Goal: Transaction & Acquisition: Obtain resource

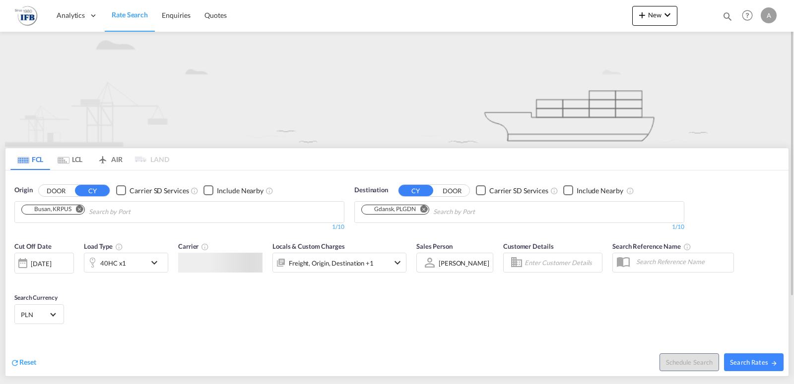
click at [58, 216] on md-chips-wrap "Busan, KRPUS" at bounding box center [103, 211] width 167 height 18
click at [82, 210] on md-icon "Remove" at bounding box center [79, 208] width 7 height 7
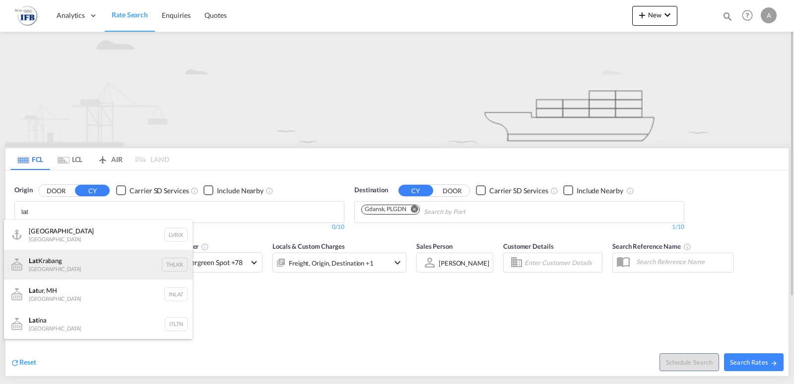
type input "lat"
click at [52, 263] on div "[GEOGRAPHIC_DATA] [GEOGRAPHIC_DATA] THLKR" at bounding box center [98, 265] width 189 height 30
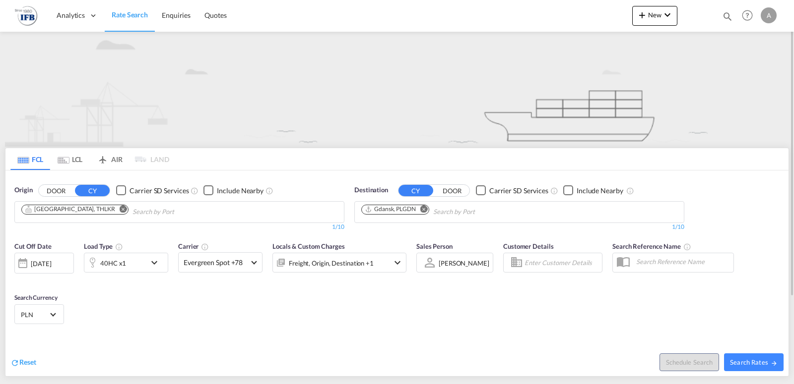
click at [160, 267] on md-icon "icon-chevron-down" at bounding box center [156, 263] width 17 height 12
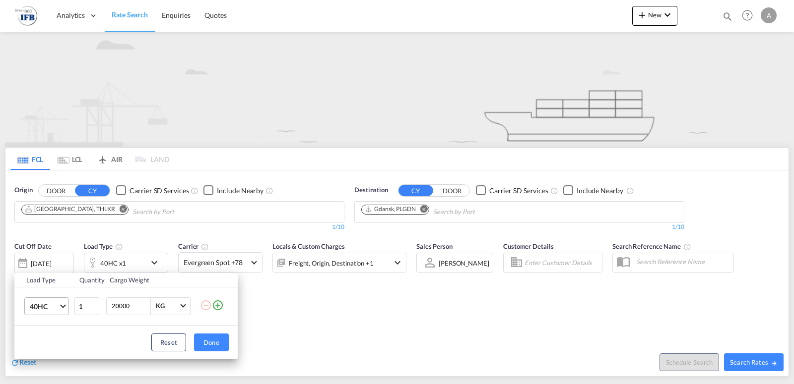
click at [60, 309] on md-select-value "40HC" at bounding box center [49, 306] width 40 height 17
click at [55, 260] on md-option "20GP" at bounding box center [55, 259] width 67 height 24
click at [213, 348] on button "Done" at bounding box center [211, 343] width 35 height 18
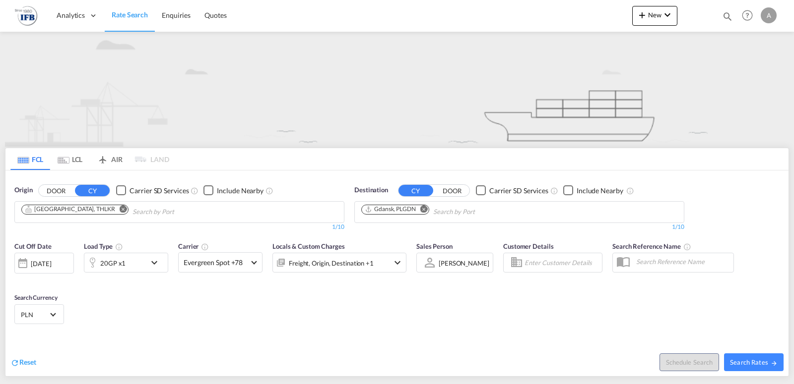
click at [425, 207] on md-icon "Remove" at bounding box center [423, 208] width 7 height 7
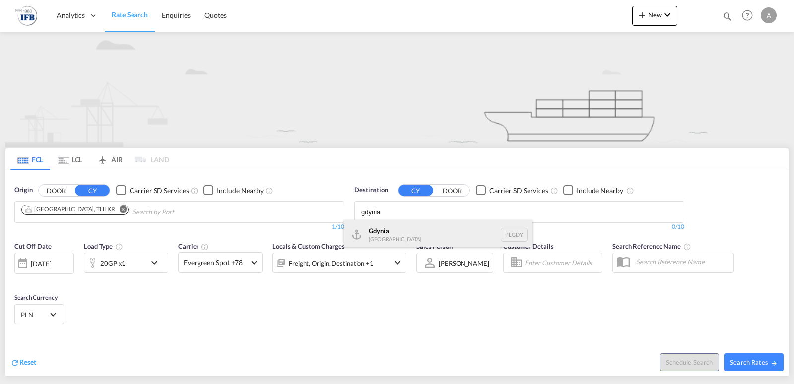
type input "gdynia"
click at [408, 236] on div "Gdynia [GEOGRAPHIC_DATA] [GEOGRAPHIC_DATA]" at bounding box center [438, 235] width 189 height 30
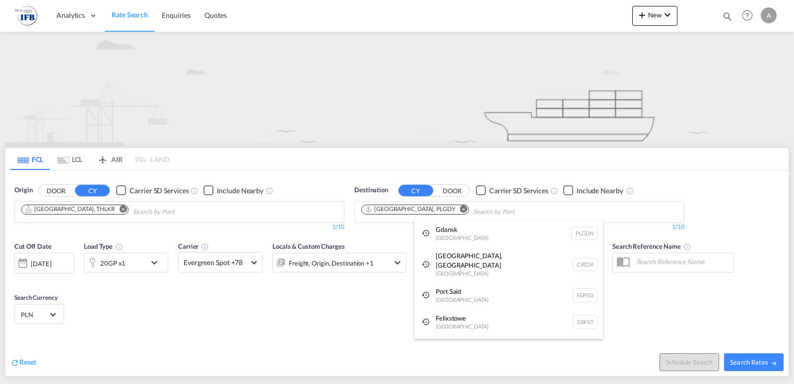
click at [446, 315] on div "Felixstowe [GEOGRAPHIC_DATA] GBFXT" at bounding box center [508, 322] width 189 height 27
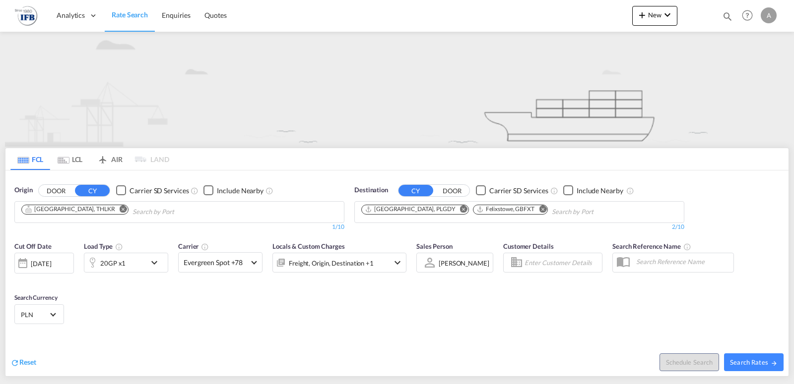
click at [539, 209] on md-icon "Remove" at bounding box center [542, 208] width 7 height 7
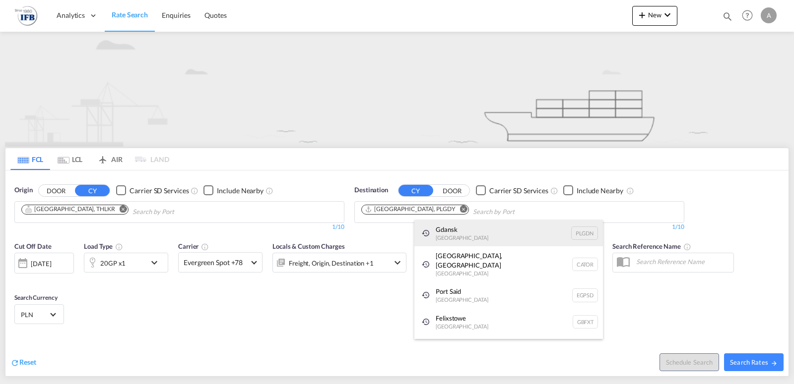
click at [491, 228] on div "Gdansk [GEOGRAPHIC_DATA] PLGDN" at bounding box center [508, 233] width 189 height 27
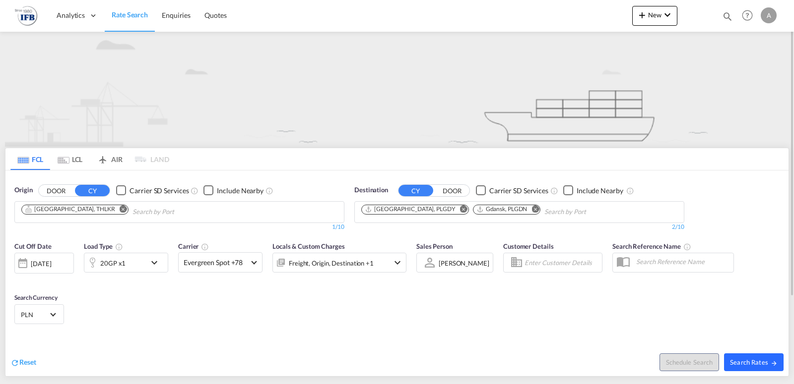
click at [760, 364] on span "Search Rates" at bounding box center [754, 363] width 48 height 8
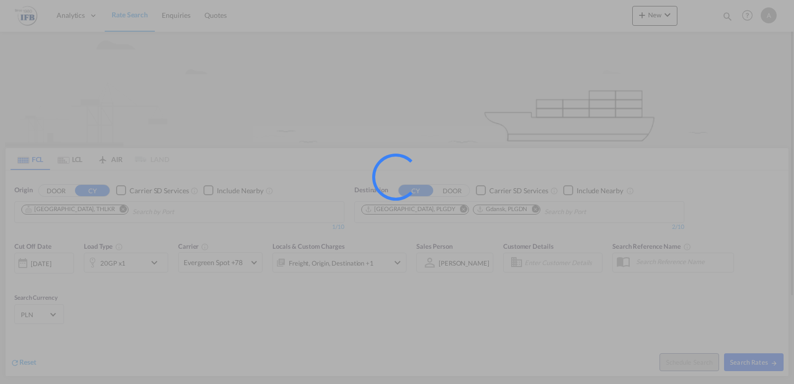
type input "THLKR to PLGDY,PLGDN / [DATE]"
